Goal: Information Seeking & Learning: Learn about a topic

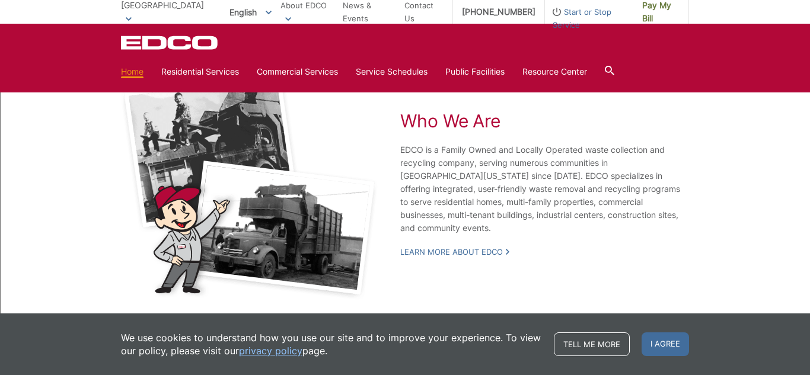
scroll to position [2247, 0]
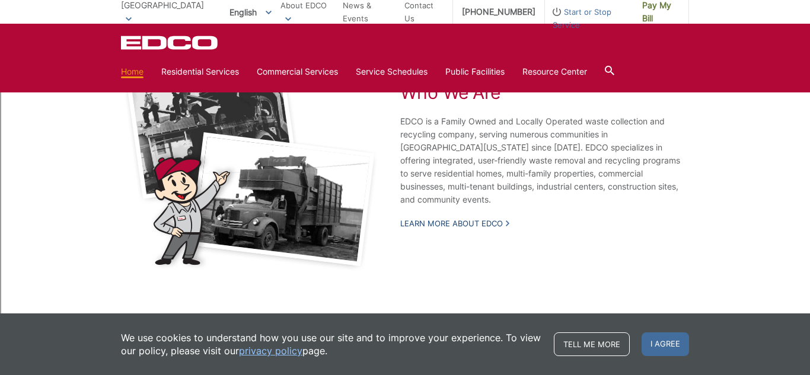
click at [502, 218] on link "Learn More About EDCO" at bounding box center [454, 223] width 109 height 11
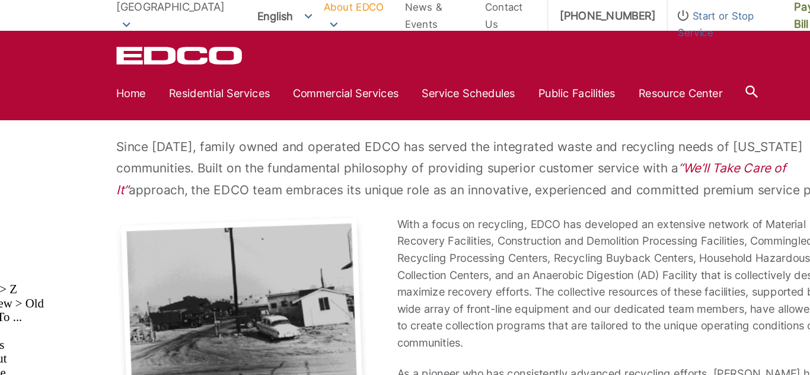
scroll to position [161, 0]
